Goal: Transaction & Acquisition: Purchase product/service

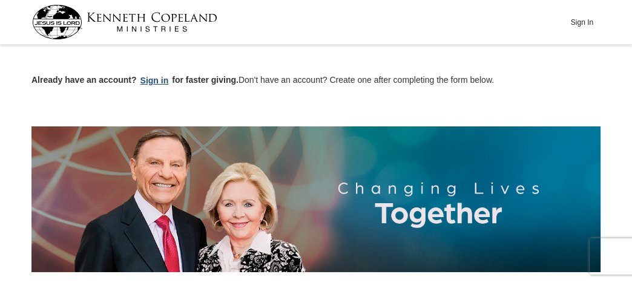
click at [151, 80] on button "Sign in" at bounding box center [155, 81] width 36 height 14
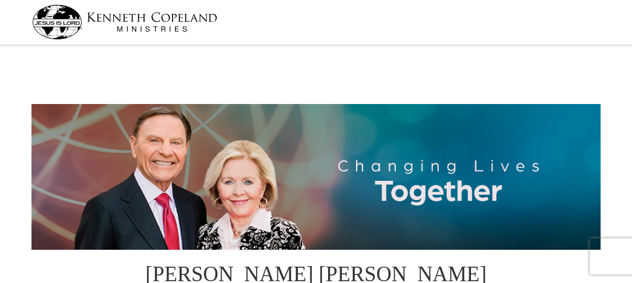
select select "TX"
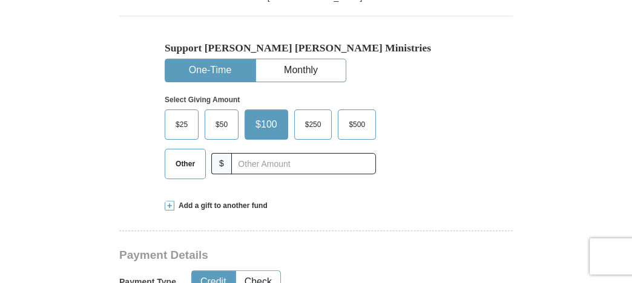
scroll to position [363, 0]
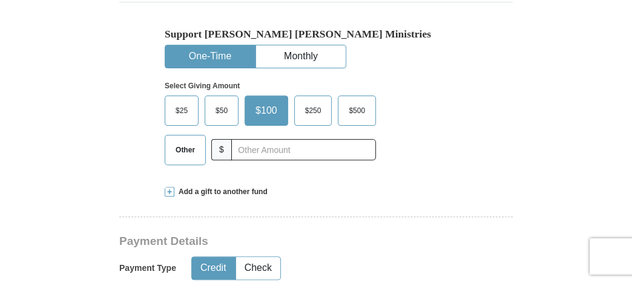
click at [222, 102] on span "$50" at bounding box center [221, 111] width 24 height 18
click at [0, 0] on input "$50" at bounding box center [0, 0] width 0 height 0
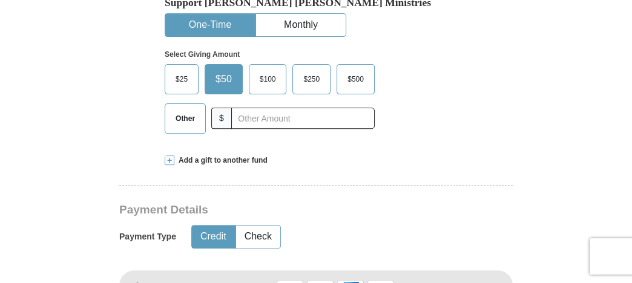
scroll to position [424, 0]
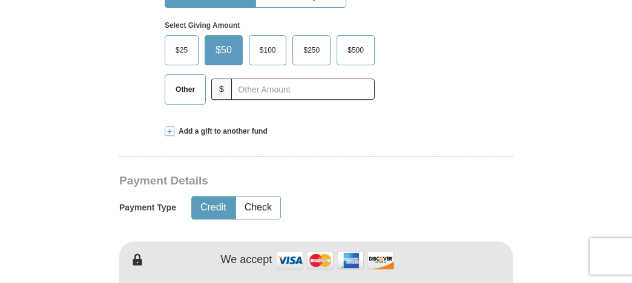
click at [169, 127] on span at bounding box center [170, 132] width 10 height 10
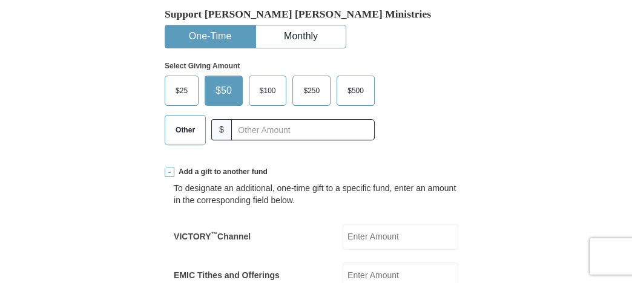
scroll to position [363, 0]
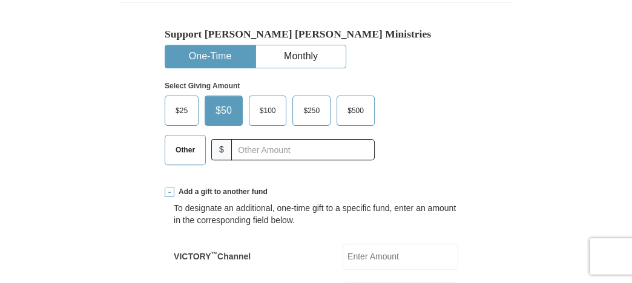
click at [353, 244] on input "VICTORY ™ Channel" at bounding box center [401, 257] width 116 height 26
click at [220, 102] on span "$50" at bounding box center [223, 111] width 28 height 18
click at [0, 0] on input "$50" at bounding box center [0, 0] width 0 height 0
click at [182, 141] on span "Other" at bounding box center [184, 150] width 31 height 18
click at [0, 0] on input "Other" at bounding box center [0, 0] width 0 height 0
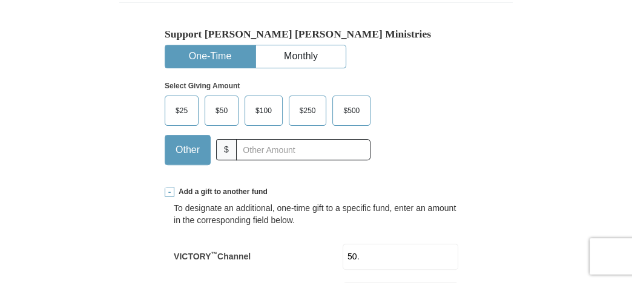
click at [364, 244] on input "50." at bounding box center [401, 257] width 116 height 26
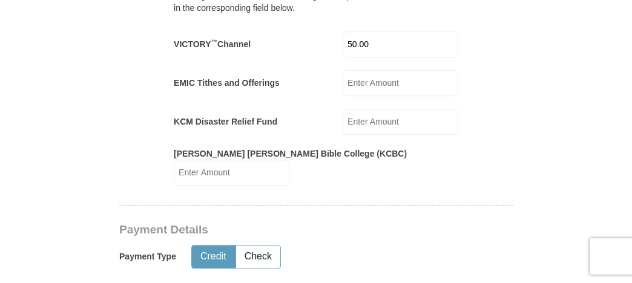
scroll to position [605, 0]
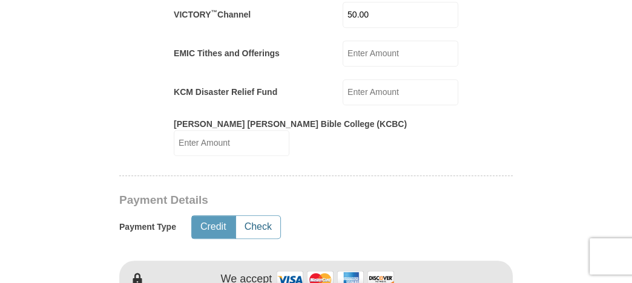
type input "50.00"
click at [255, 216] on button "Check" at bounding box center [258, 227] width 44 height 22
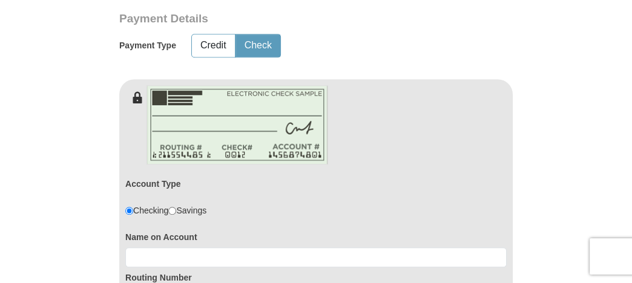
scroll to position [847, 0]
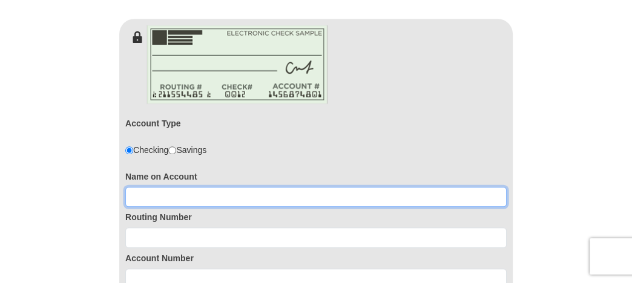
click at [136, 187] on input at bounding box center [315, 197] width 381 height 21
type input "Marilyn Gligoroff"
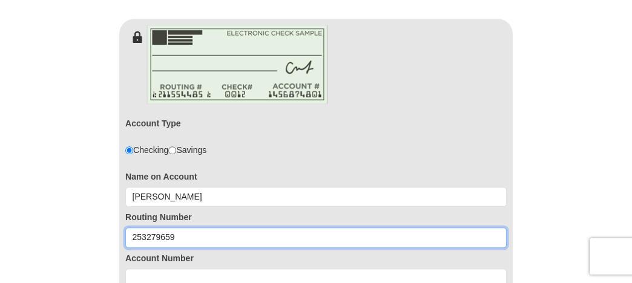
type input "253279659"
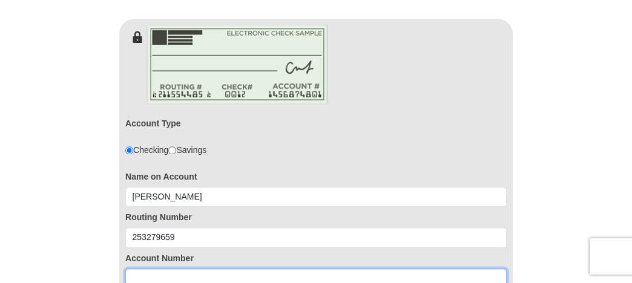
click at [127, 269] on input at bounding box center [315, 279] width 381 height 21
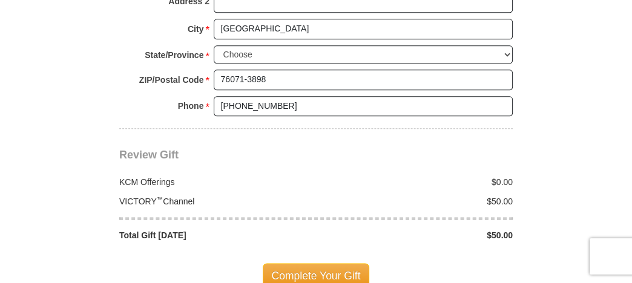
scroll to position [1392, 0]
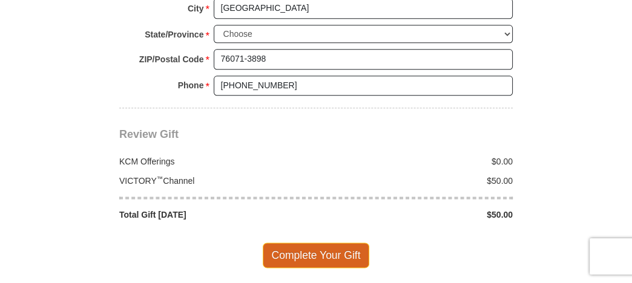
type input "3100000087288"
click at [324, 243] on span "Complete Your Gift" at bounding box center [316, 255] width 107 height 25
